Goal: Find specific page/section: Find specific page/section

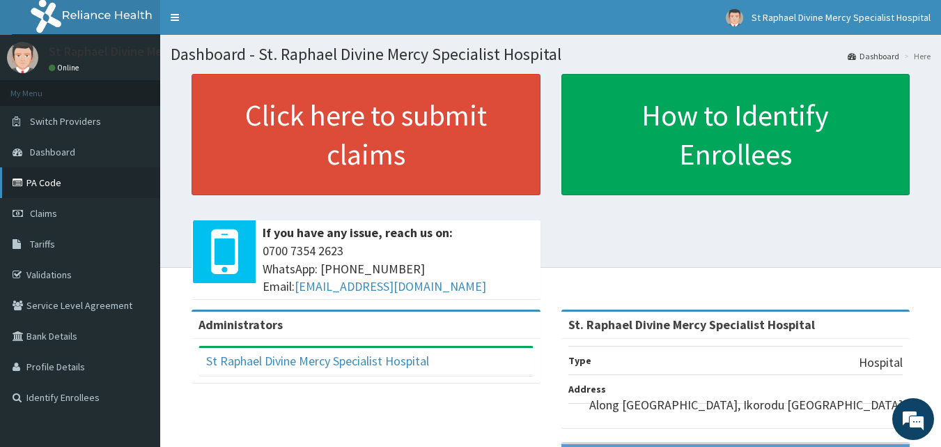
click at [48, 184] on link "PA Code" at bounding box center [80, 182] width 160 height 31
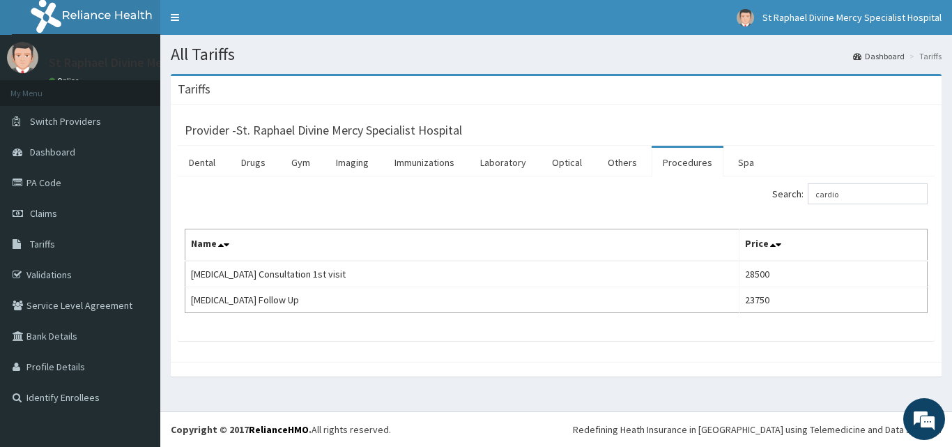
type input "cardio"
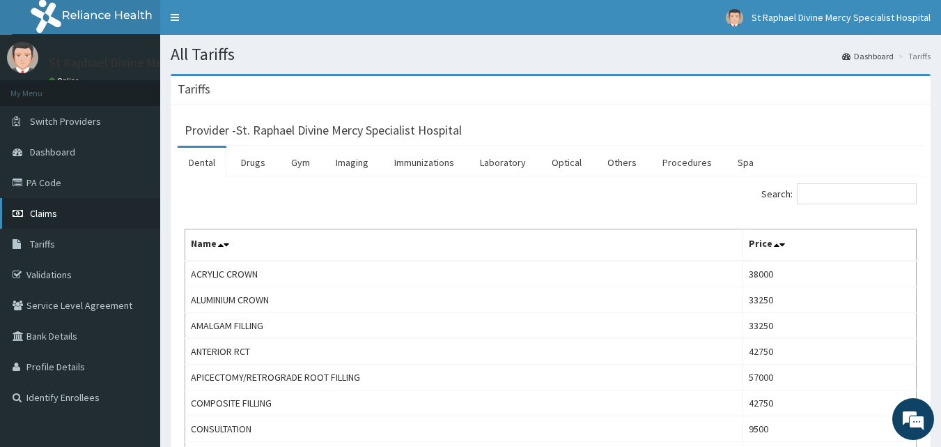
click at [45, 210] on span "Claims" at bounding box center [43, 213] width 27 height 13
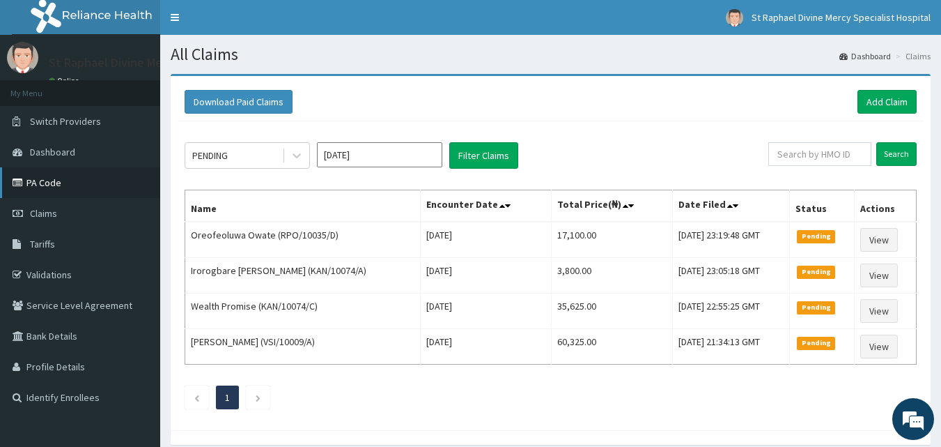
click at [54, 177] on link "PA Code" at bounding box center [80, 182] width 160 height 31
